Goal: Use online tool/utility

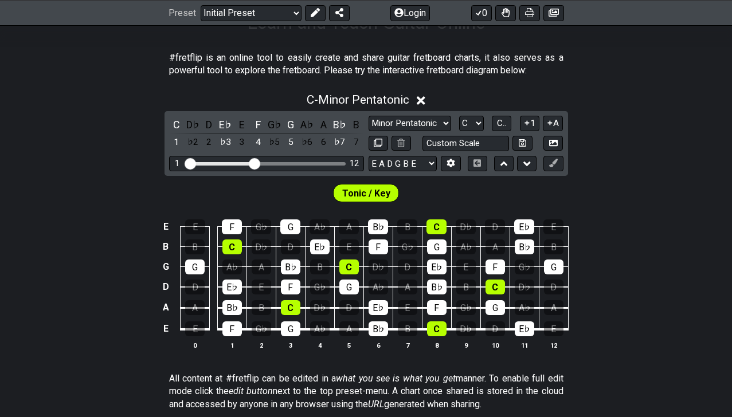
scroll to position [206, 0]
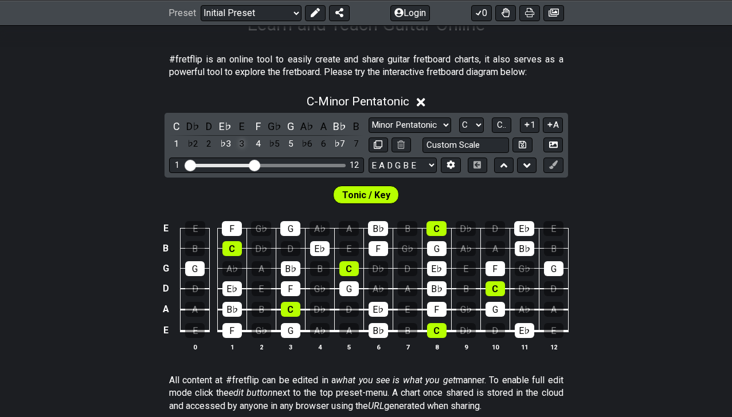
click at [241, 143] on div "3" at bounding box center [241, 143] width 15 height 15
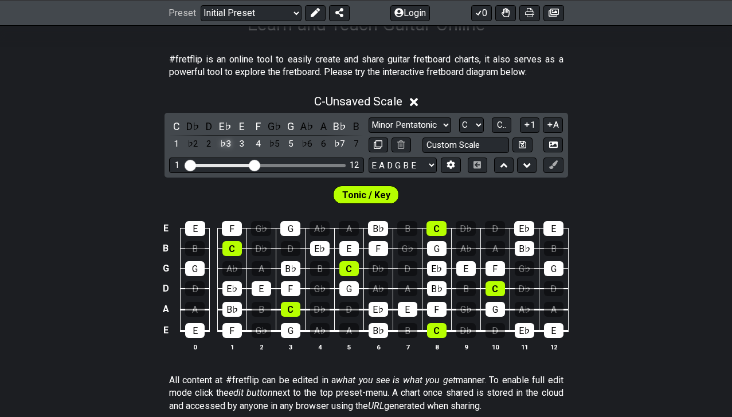
click at [224, 144] on div "♭3" at bounding box center [225, 143] width 15 height 15
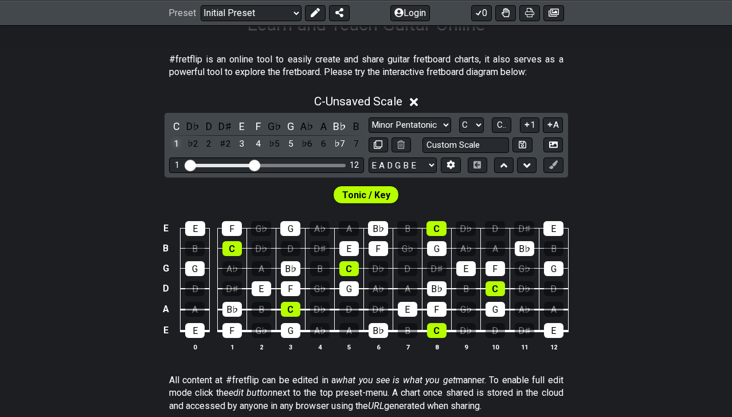
click at [174, 144] on div "1" at bounding box center [176, 143] width 15 height 15
click at [259, 143] on div "4" at bounding box center [257, 143] width 15 height 15
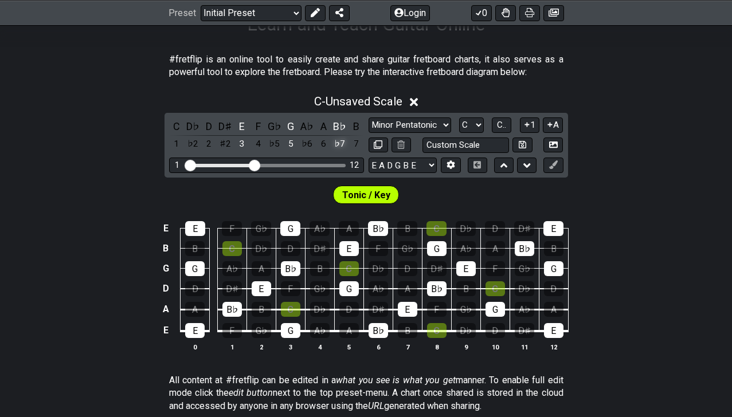
click at [339, 146] on div "♭7" at bounding box center [339, 143] width 15 height 15
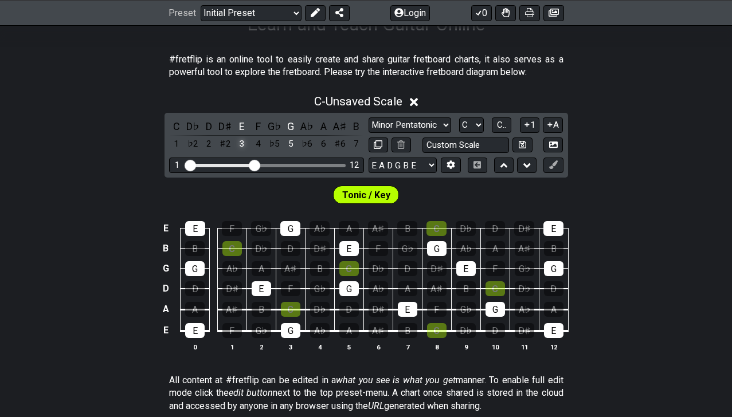
click at [239, 144] on div "3" at bounding box center [241, 143] width 15 height 15
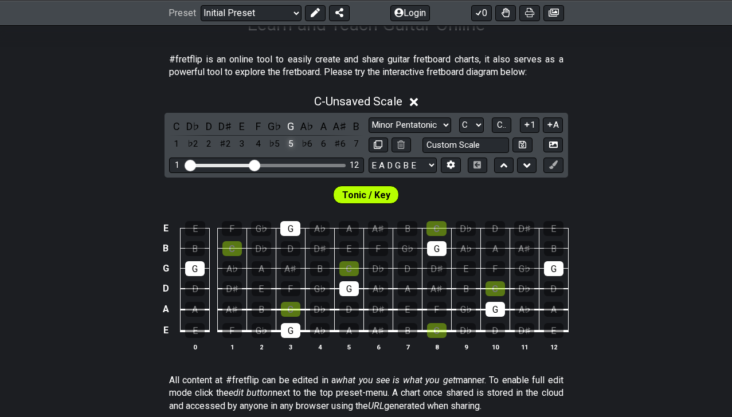
click at [285, 144] on div "5" at bounding box center [290, 143] width 15 height 15
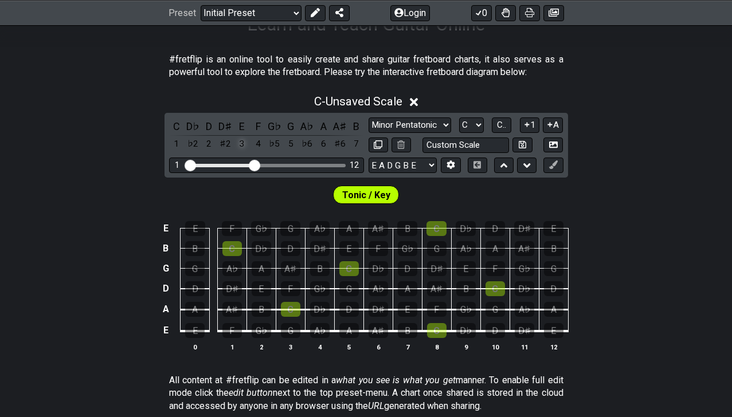
click at [235, 144] on div "3" at bounding box center [241, 143] width 15 height 15
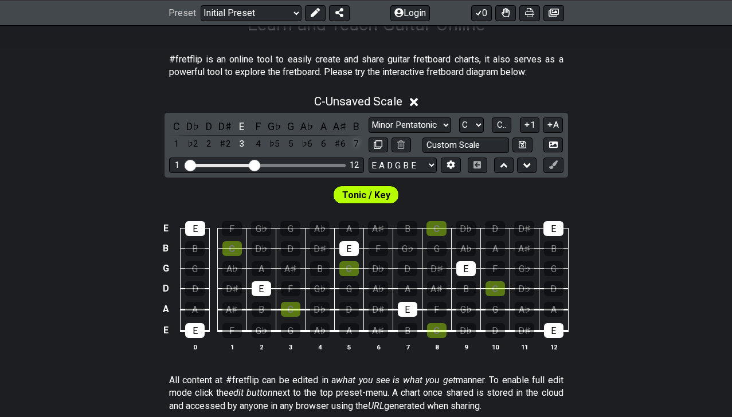
click at [352, 143] on div "7" at bounding box center [355, 143] width 15 height 15
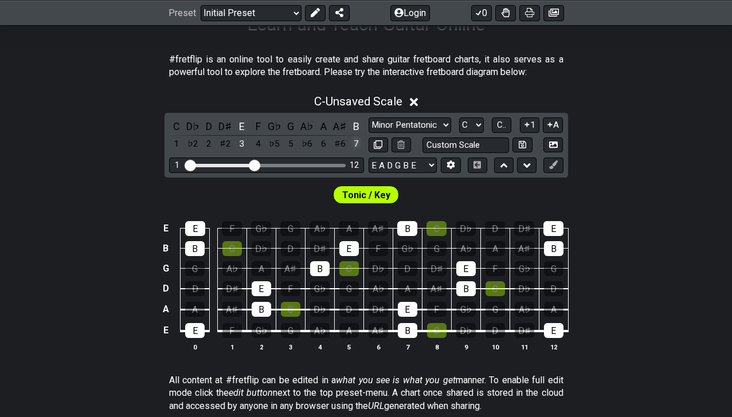
click at [352, 143] on div "7" at bounding box center [355, 143] width 15 height 15
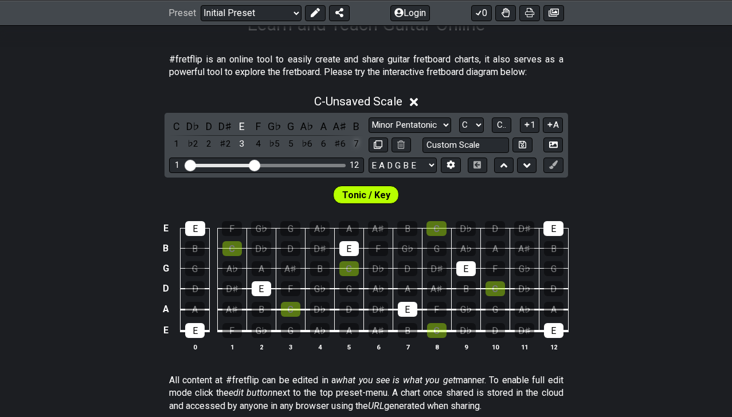
click at [352, 142] on div "7" at bounding box center [355, 143] width 15 height 15
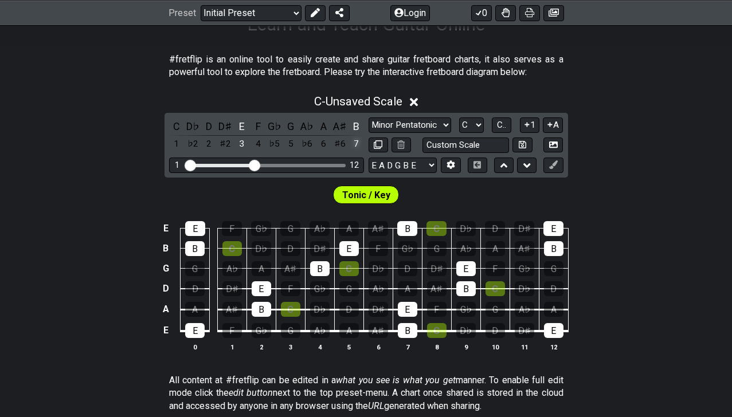
click at [352, 142] on div "7" at bounding box center [355, 143] width 15 height 15
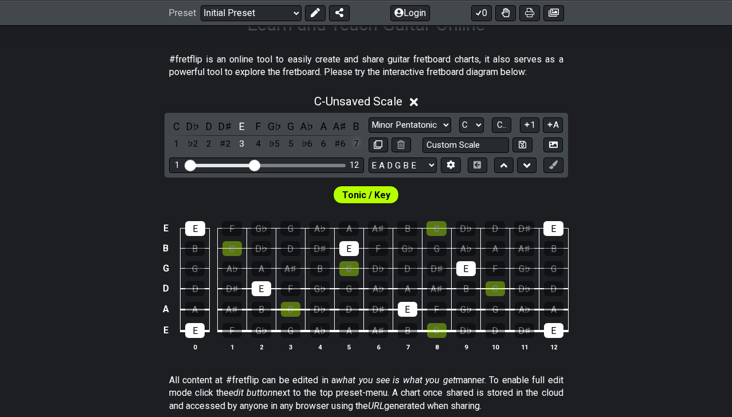
click at [352, 142] on div "7" at bounding box center [355, 143] width 15 height 15
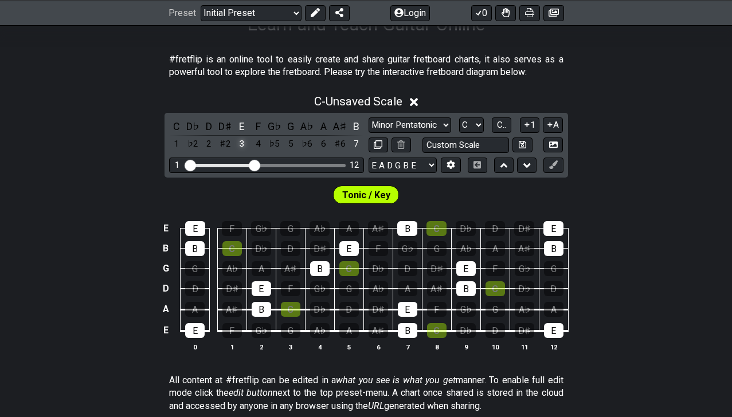
click at [238, 144] on div "3" at bounding box center [241, 143] width 15 height 15
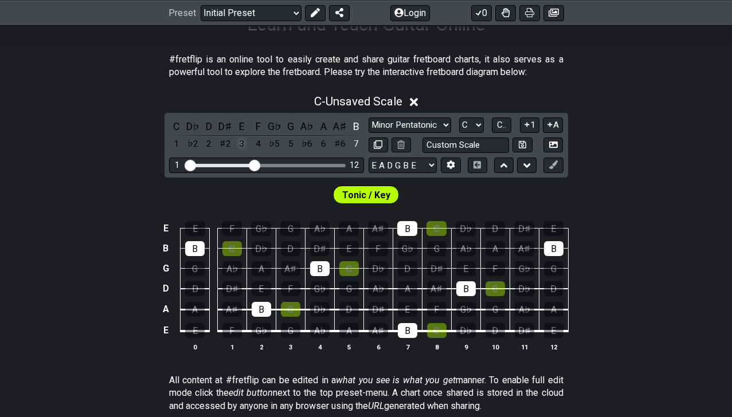
click at [238, 144] on div "3" at bounding box center [241, 143] width 15 height 15
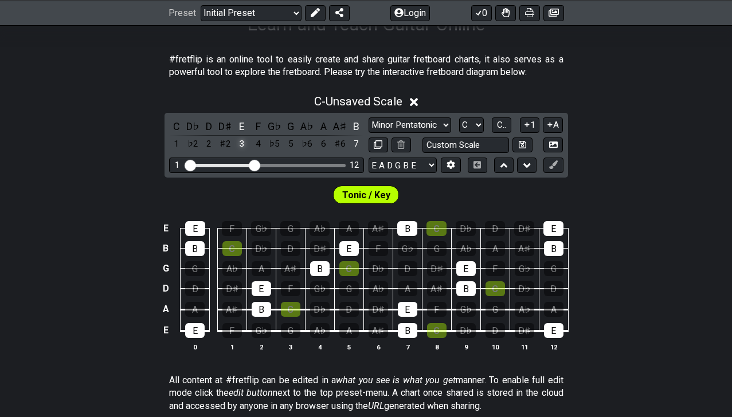
click at [241, 143] on div "3" at bounding box center [241, 143] width 15 height 15
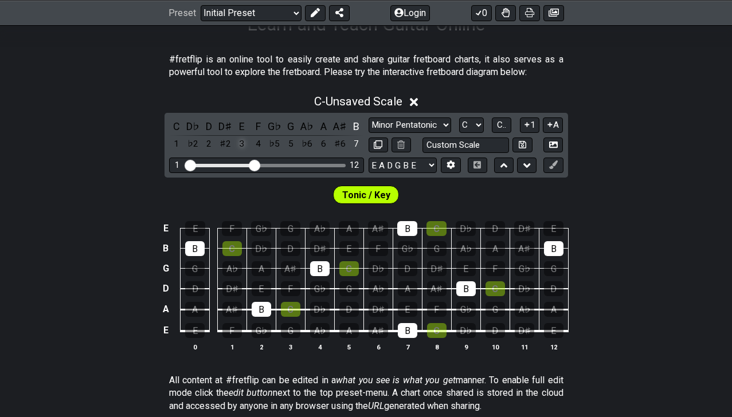
click at [236, 143] on div "3" at bounding box center [241, 143] width 15 height 15
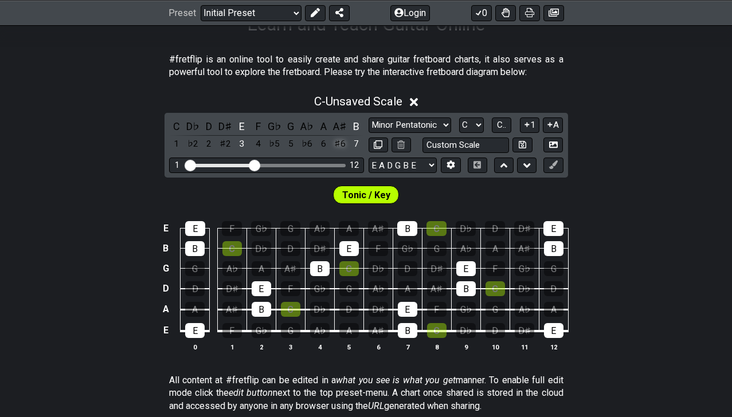
click at [335, 143] on div "♯6" at bounding box center [339, 143] width 15 height 15
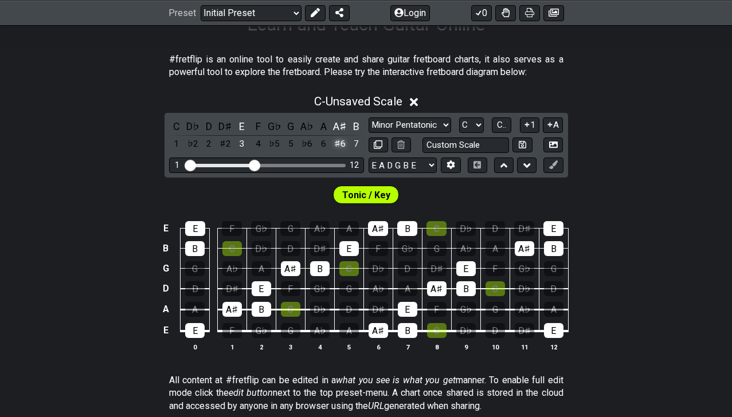
click at [335, 143] on div "♯6" at bounding box center [339, 143] width 15 height 15
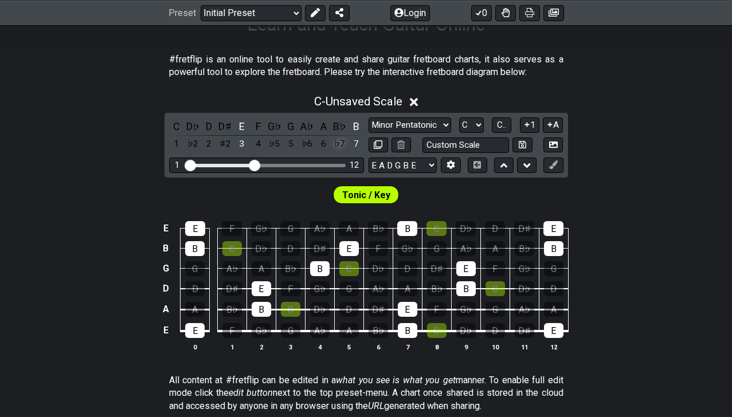
click at [341, 143] on div "♭7" at bounding box center [339, 143] width 15 height 15
click at [355, 142] on div "7" at bounding box center [355, 143] width 15 height 15
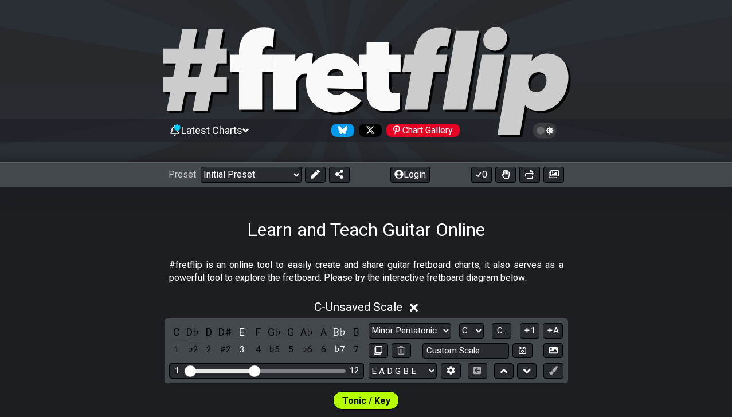
scroll to position [0, 0]
